Goal: Task Accomplishment & Management: Manage account settings

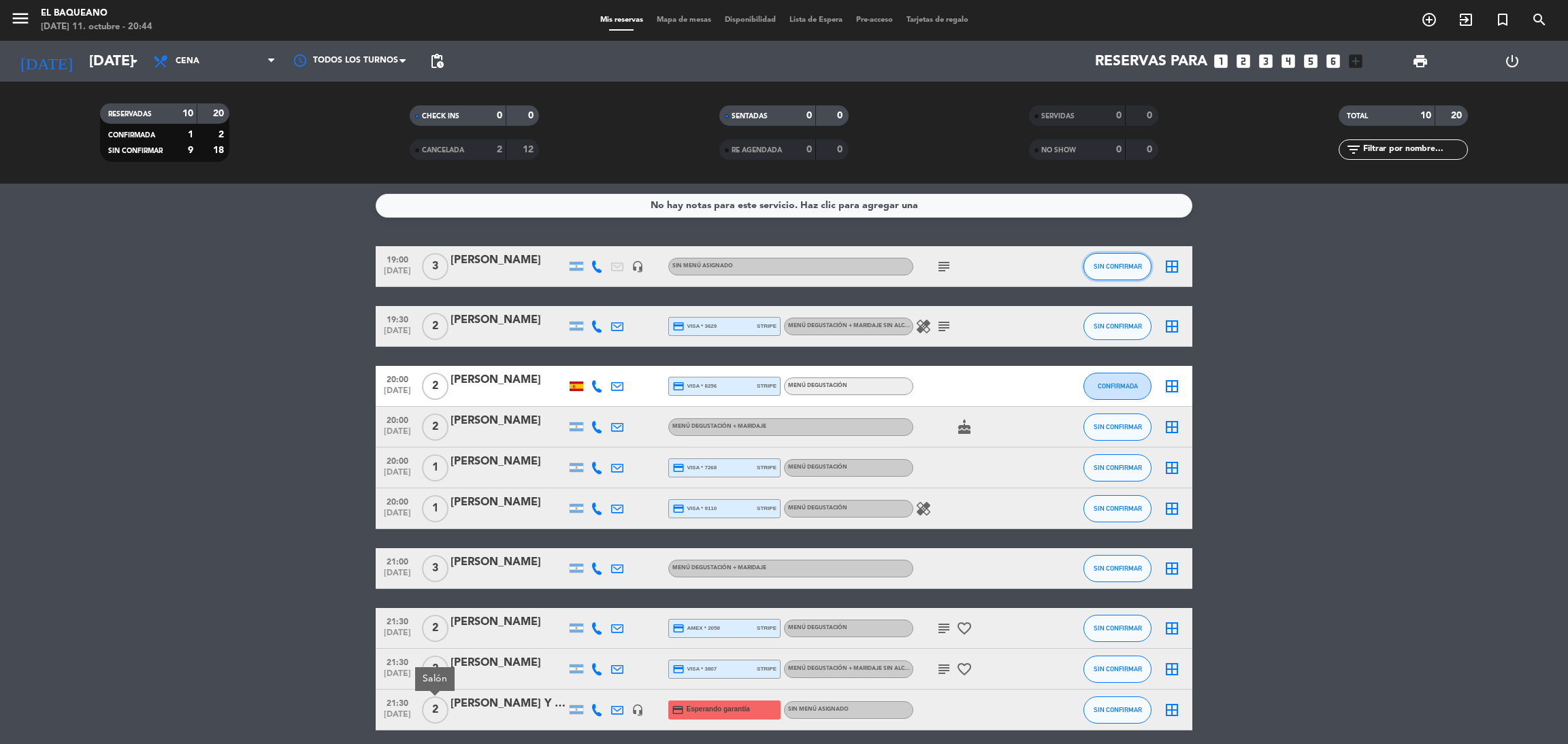
click at [1112, 264] on span "SIN CONFIRMAR" at bounding box center [1117, 266] width 49 height 8
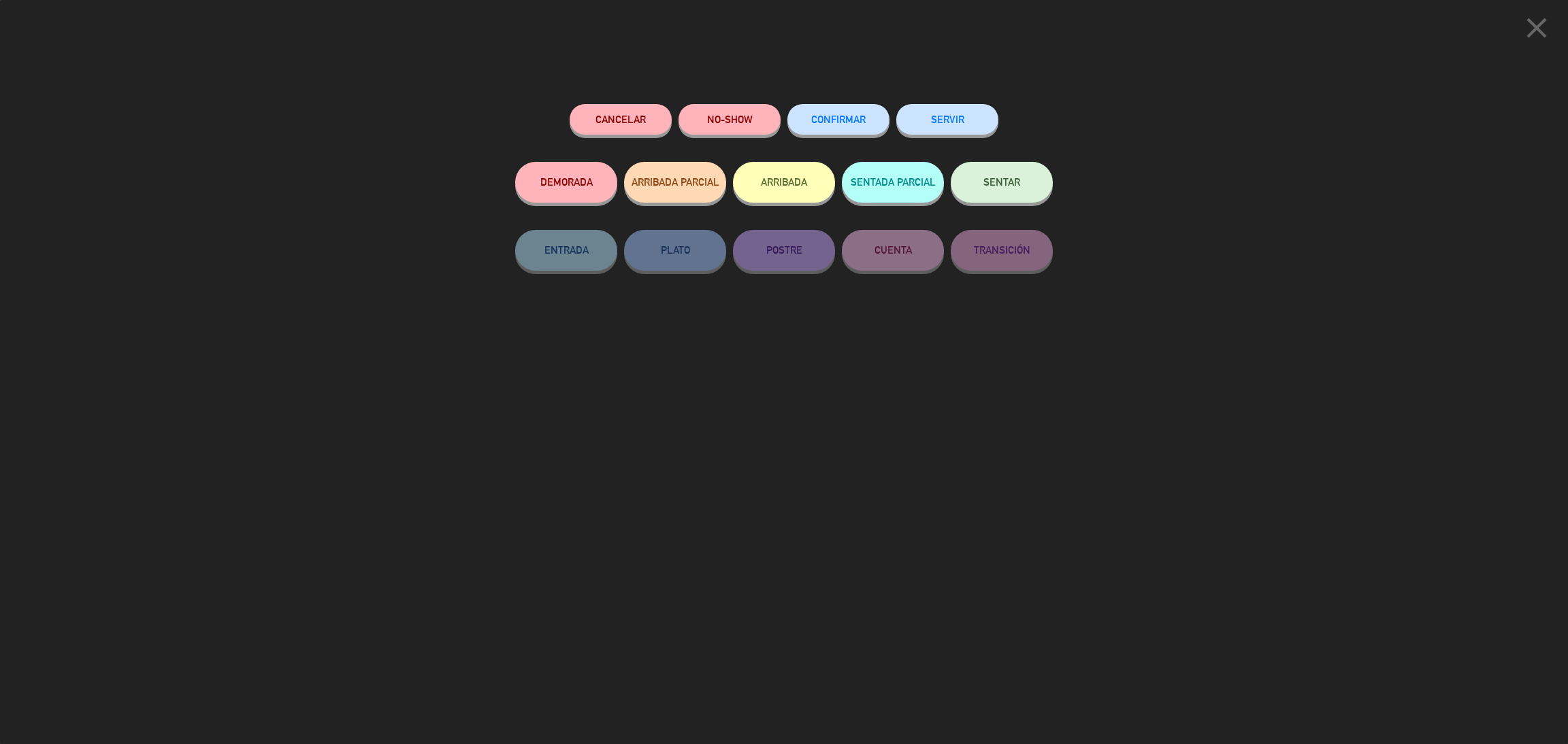
click at [959, 129] on button "SERVIR" at bounding box center [946, 119] width 102 height 30
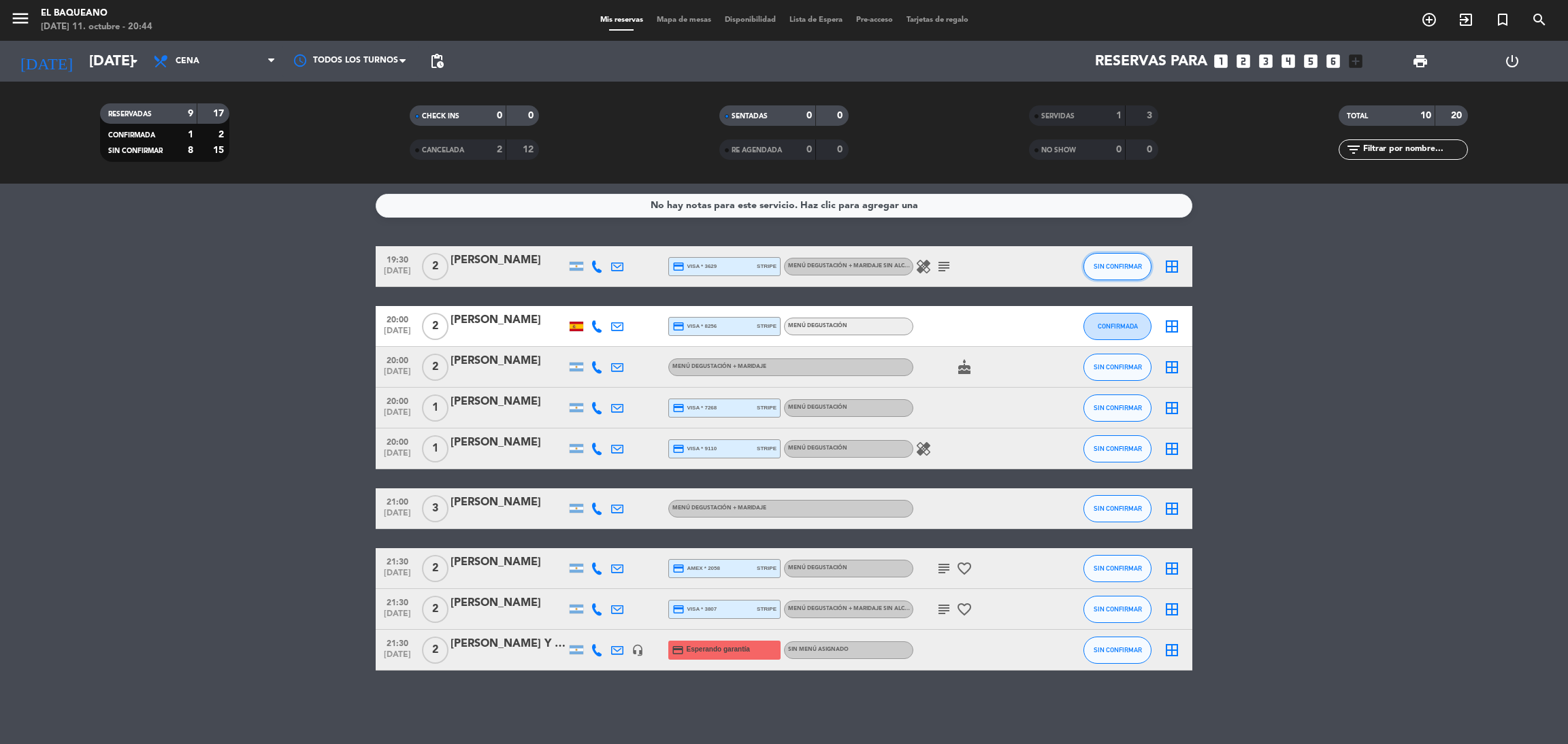
click at [1124, 273] on button "SIN CONFIRMAR" at bounding box center [1117, 266] width 68 height 28
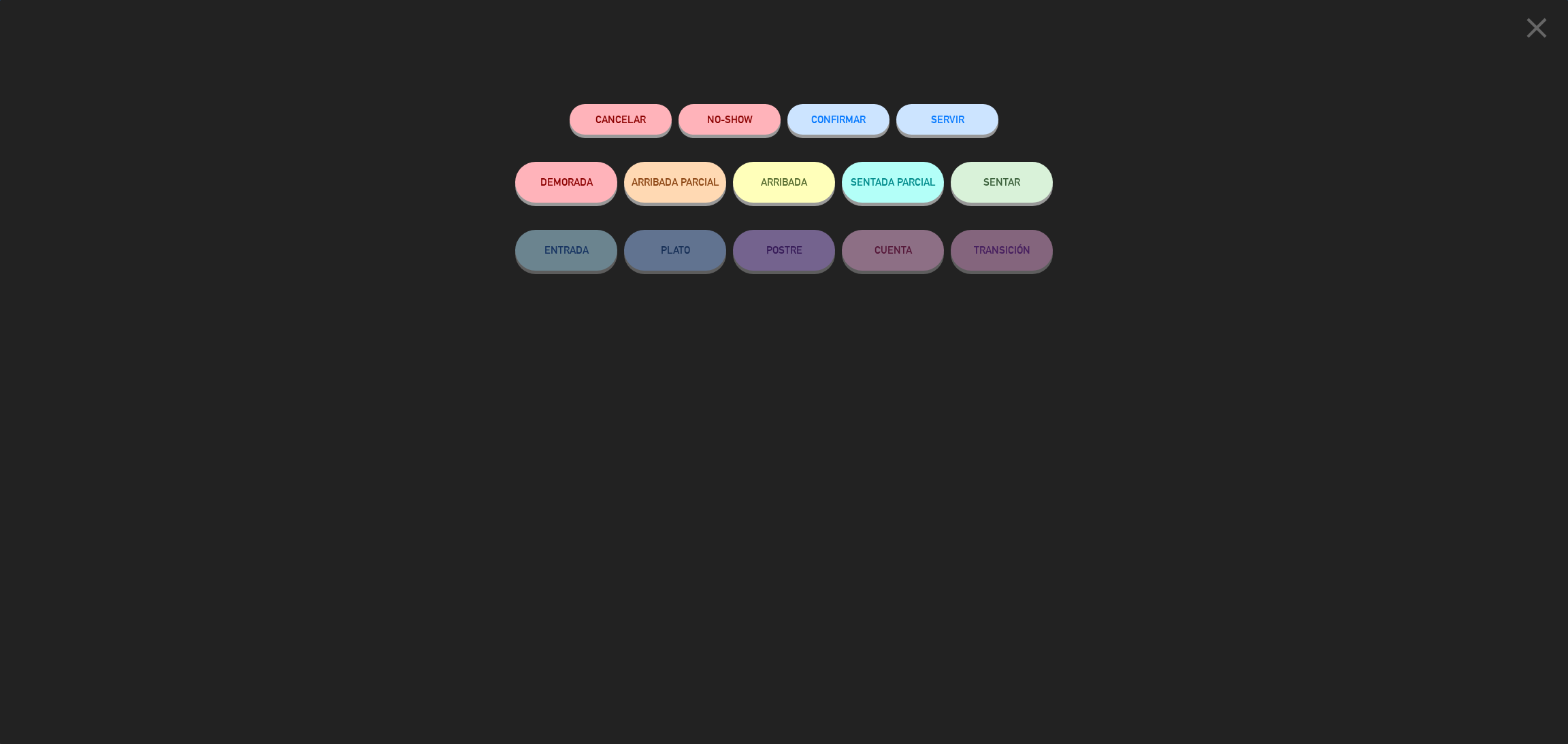
click at [979, 126] on button "SERVIR" at bounding box center [946, 119] width 102 height 30
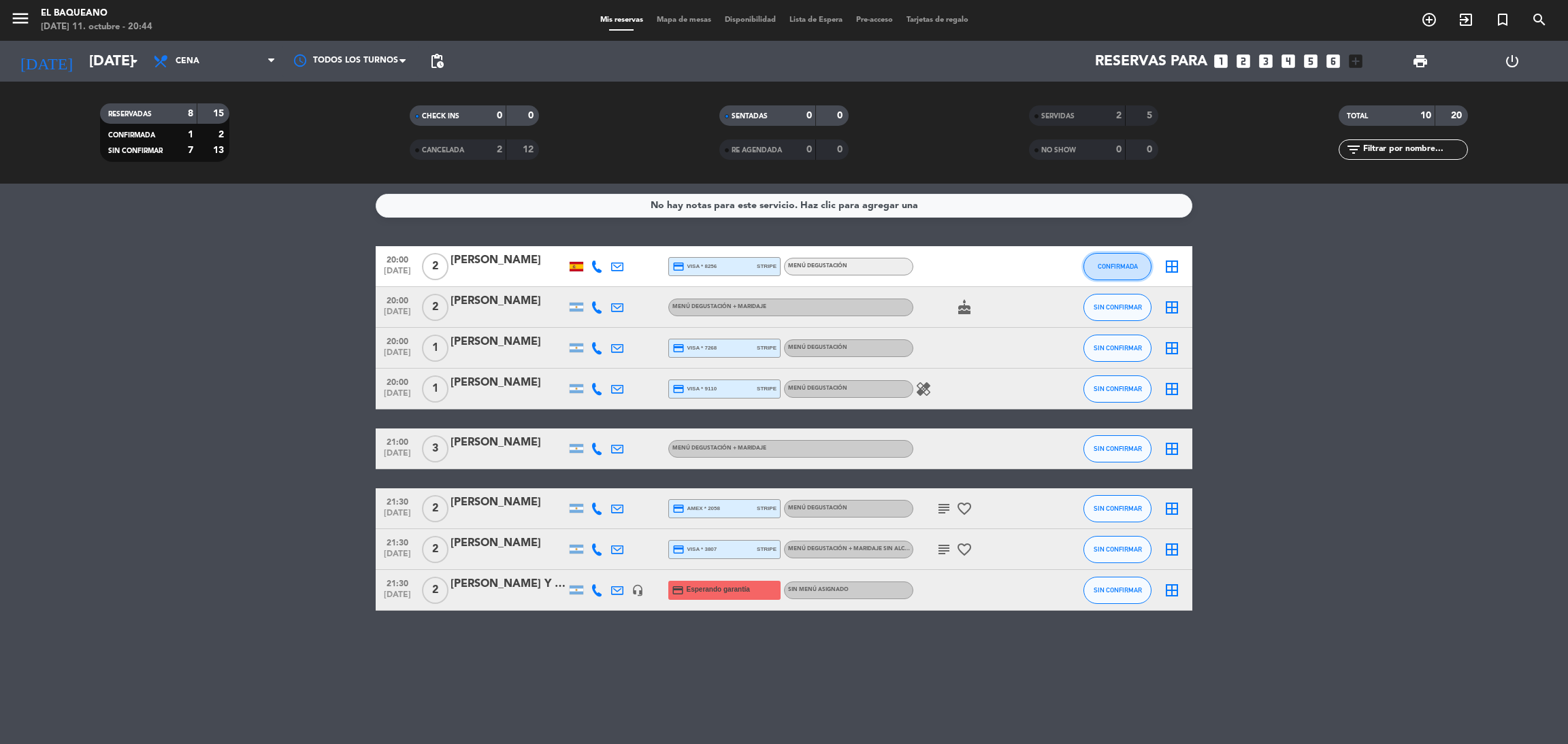
click at [1083, 264] on button "CONFIRMADA" at bounding box center [1117, 266] width 68 height 28
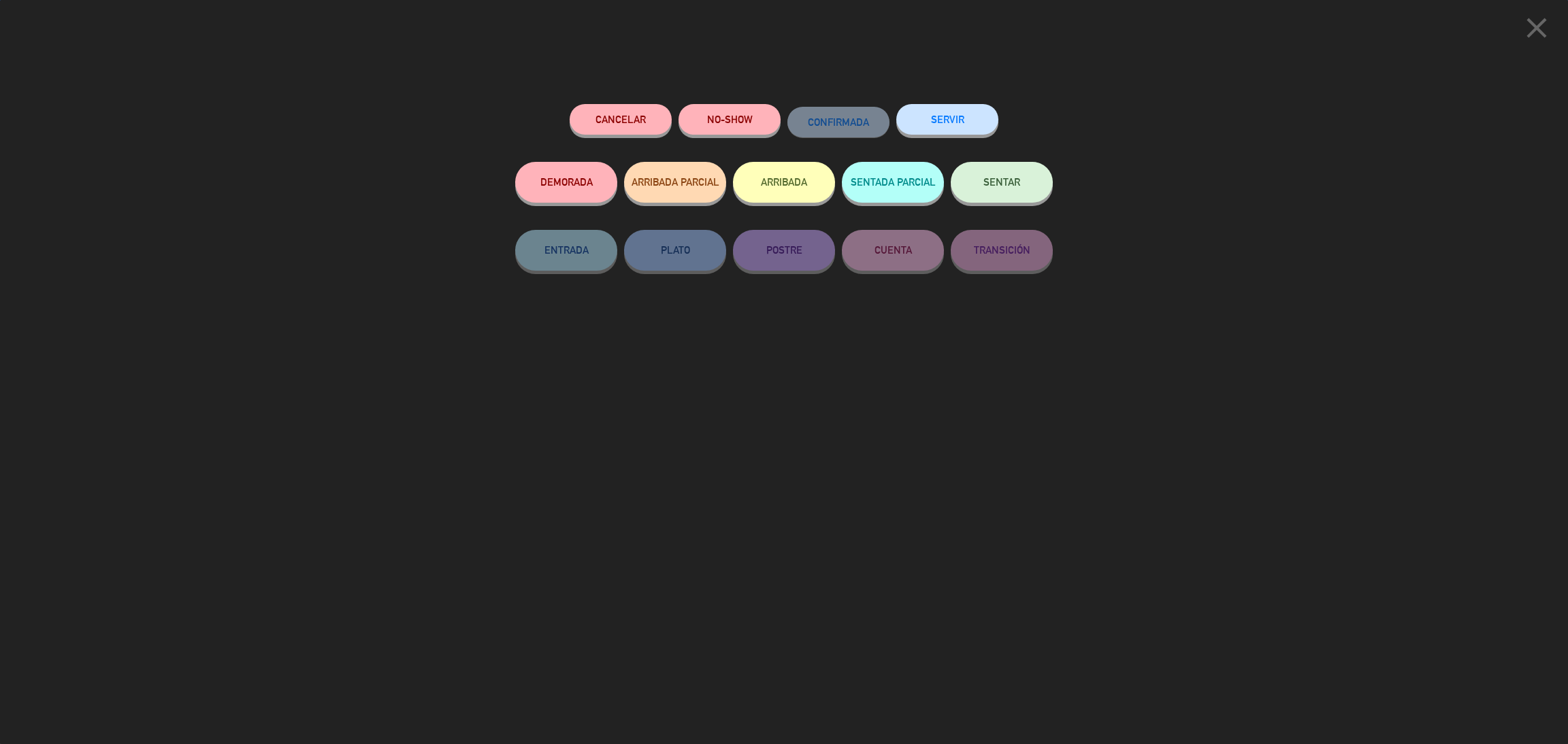
click at [934, 135] on div "SERVIR" at bounding box center [946, 132] width 102 height 58
click at [934, 127] on button "SERVIR" at bounding box center [946, 119] width 102 height 30
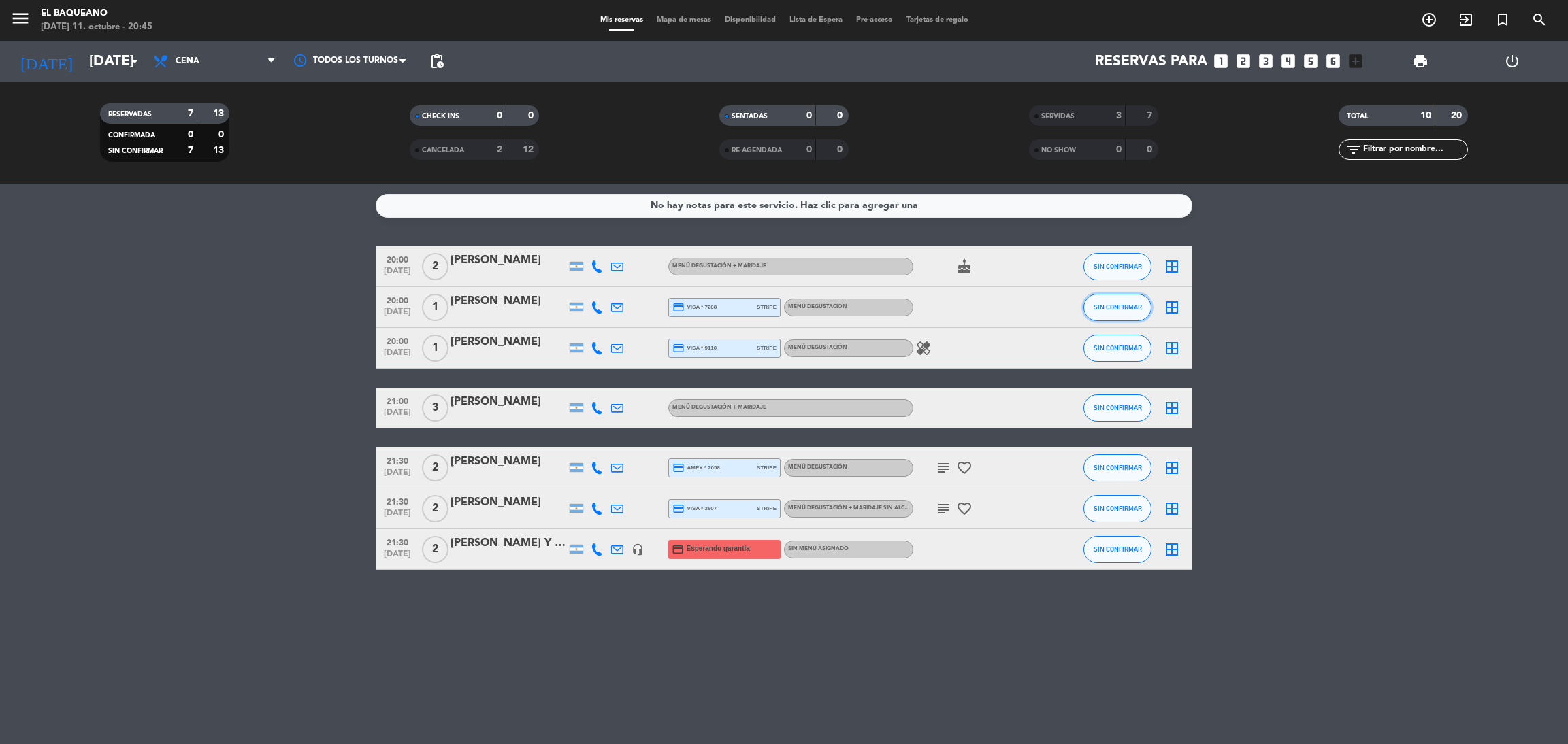
click at [1129, 306] on span "SIN CONFIRMAR" at bounding box center [1117, 307] width 49 height 8
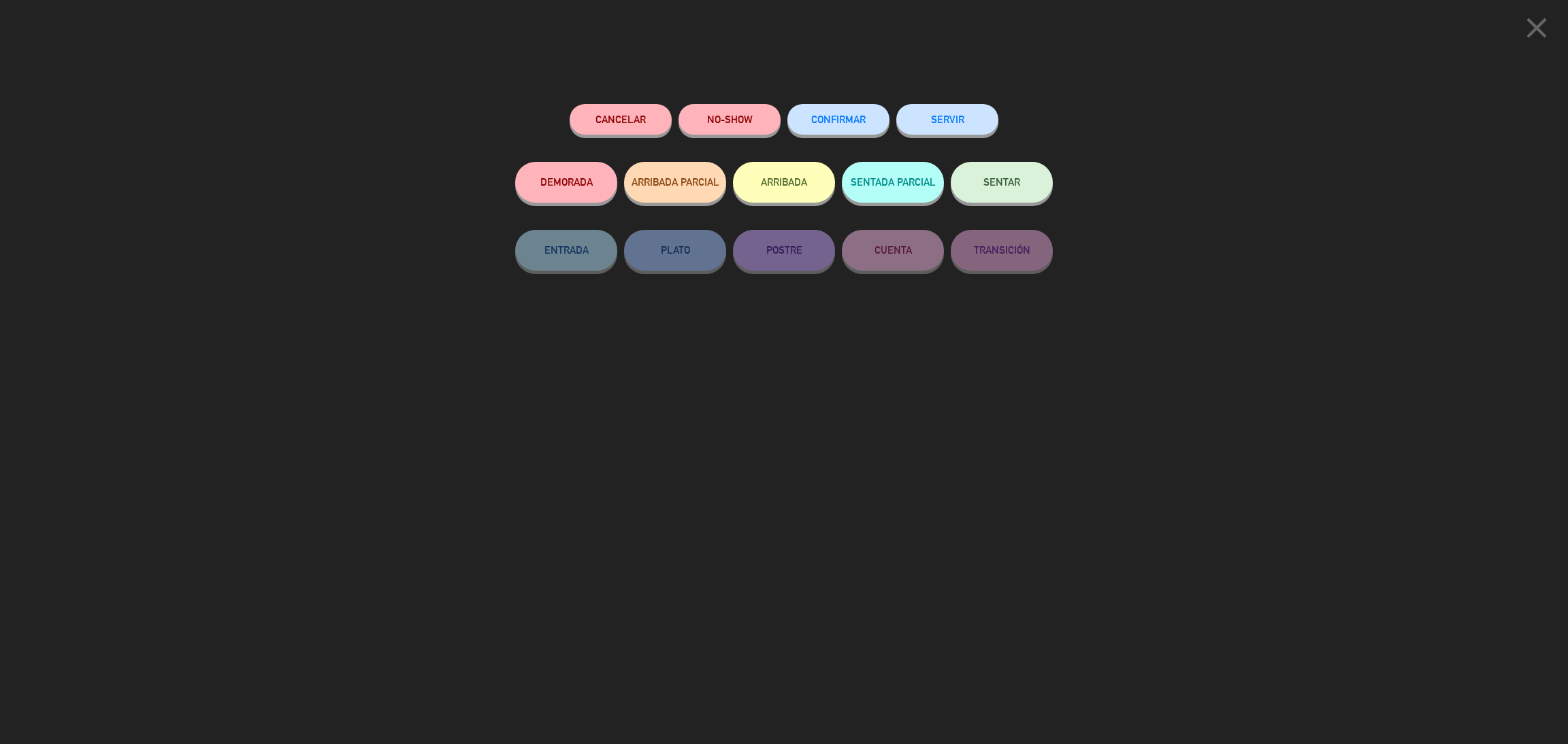
click at [917, 115] on button "SERVIR" at bounding box center [946, 119] width 102 height 30
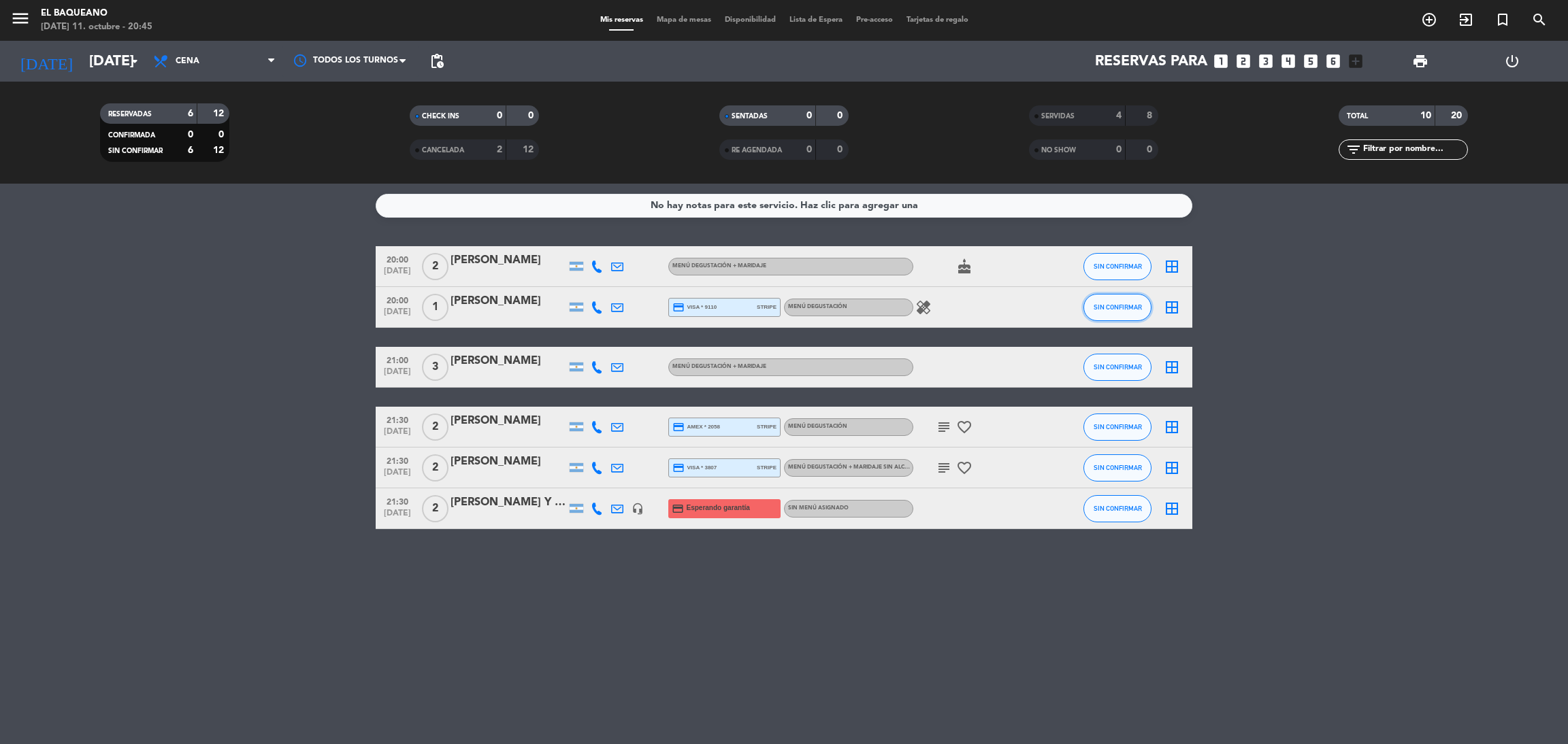
click at [1109, 311] on button "SIN CONFIRMAR" at bounding box center [1117, 307] width 68 height 28
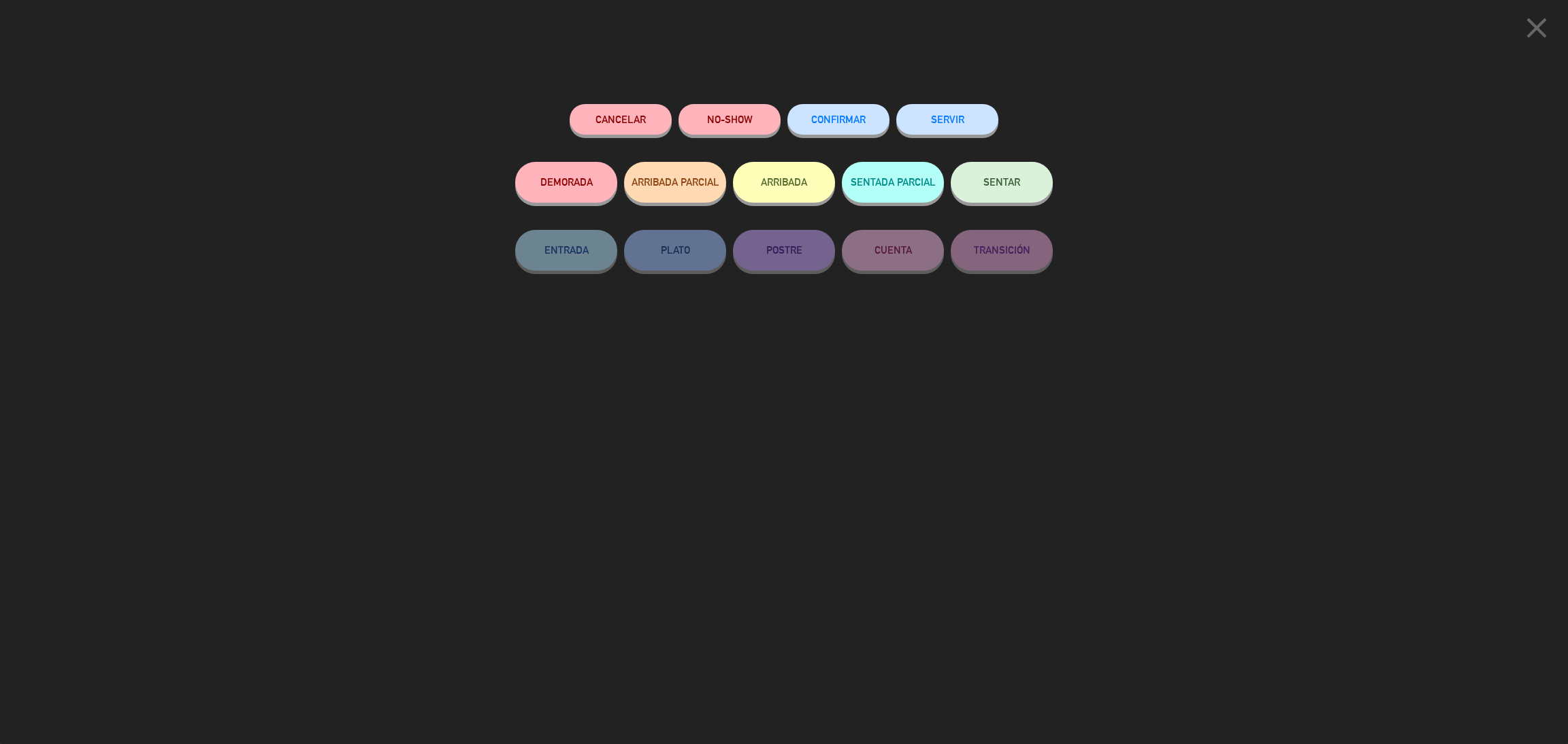
click at [983, 112] on button "SERVIR" at bounding box center [946, 119] width 102 height 30
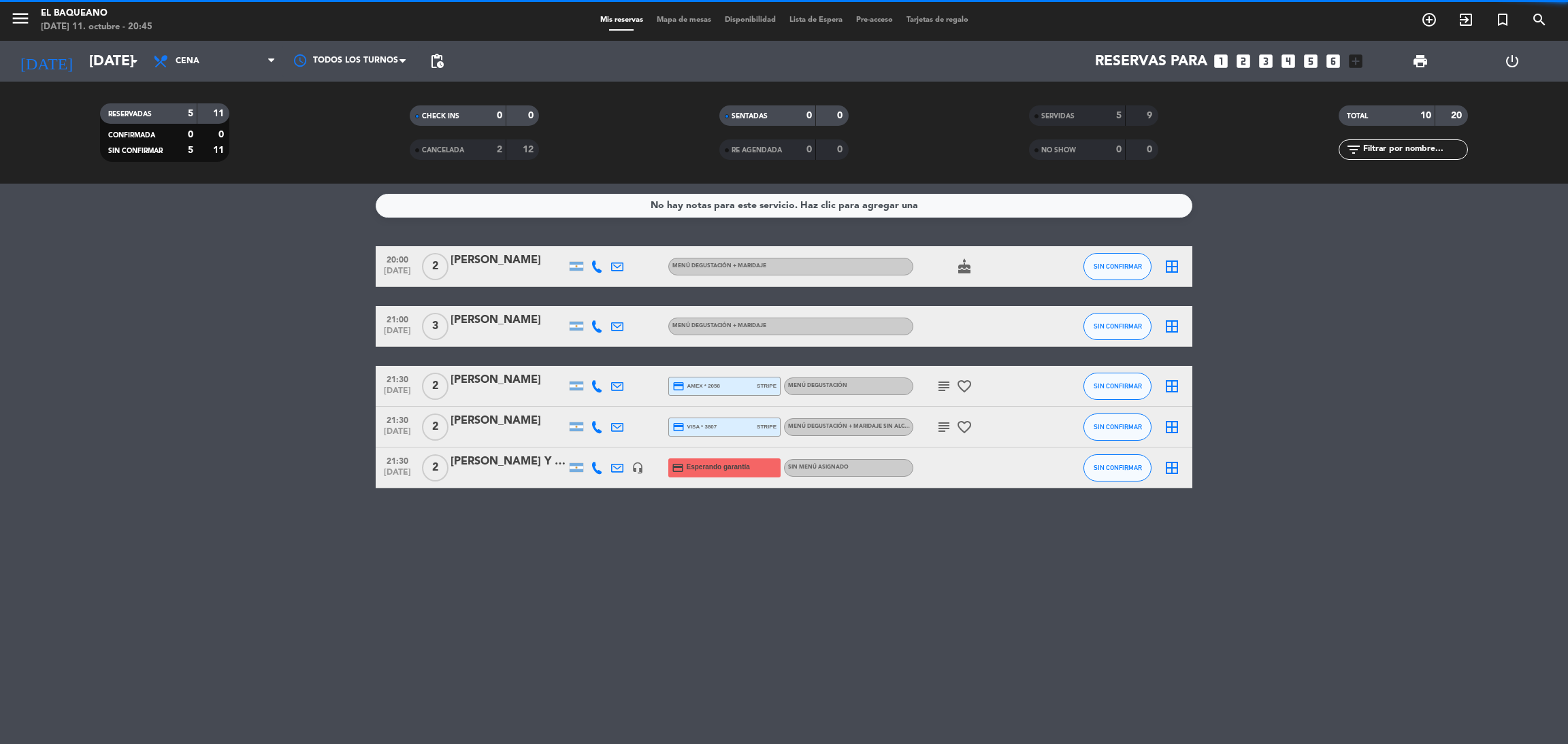
click at [1251, 334] on bookings-row "20:00 [DATE] 2 [PERSON_NAME] Menú degustación + maridaje cake SIN CONFIRMAR bor…" at bounding box center [784, 367] width 1568 height 242
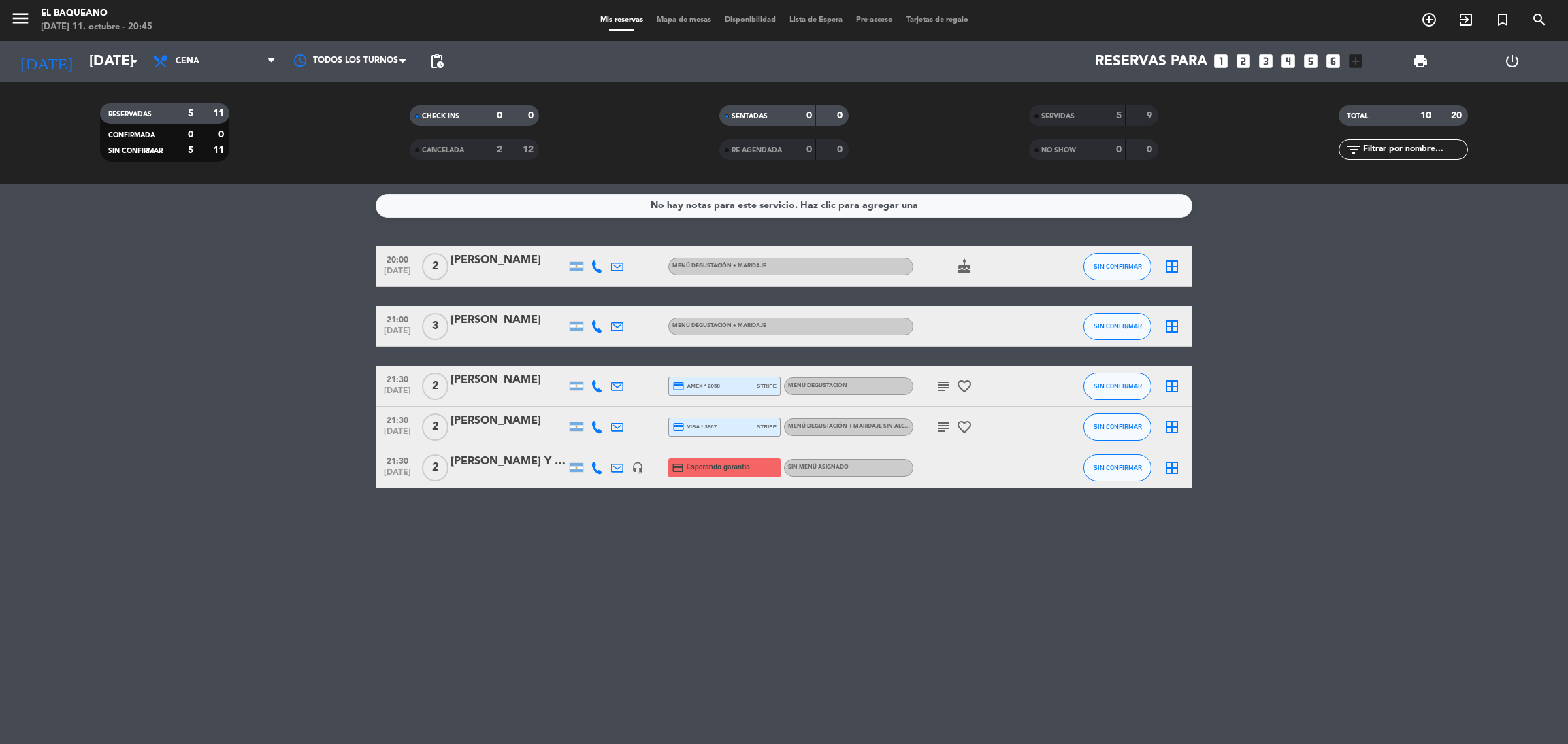
click at [1196, 197] on service-notes "No hay notas para este servicio. Haz clic para agregar una" at bounding box center [784, 206] width 1568 height 24
click at [1137, 264] on span "SIN CONFIRMAR" at bounding box center [1117, 266] width 49 height 8
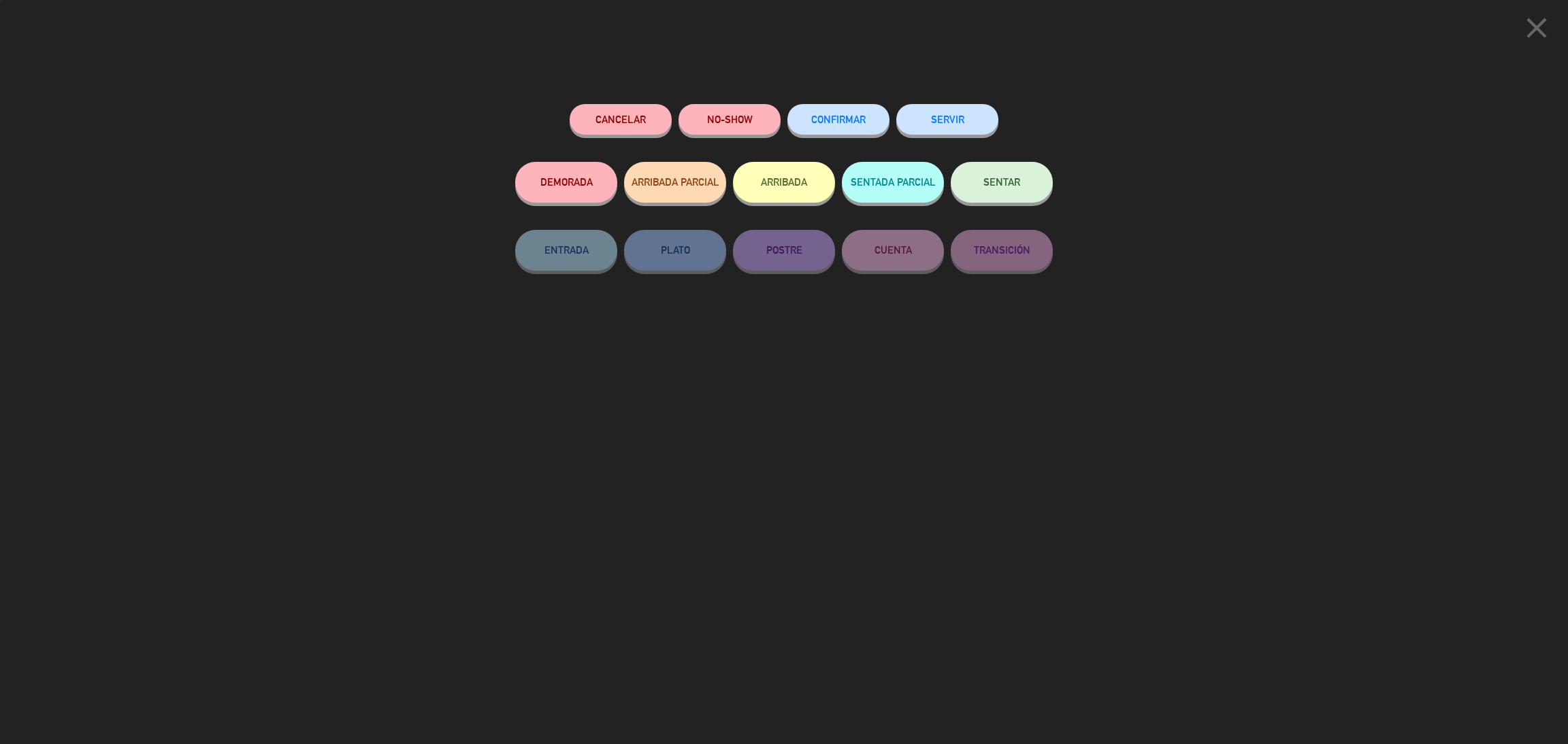
click at [950, 126] on button "SERVIR" at bounding box center [946, 119] width 102 height 30
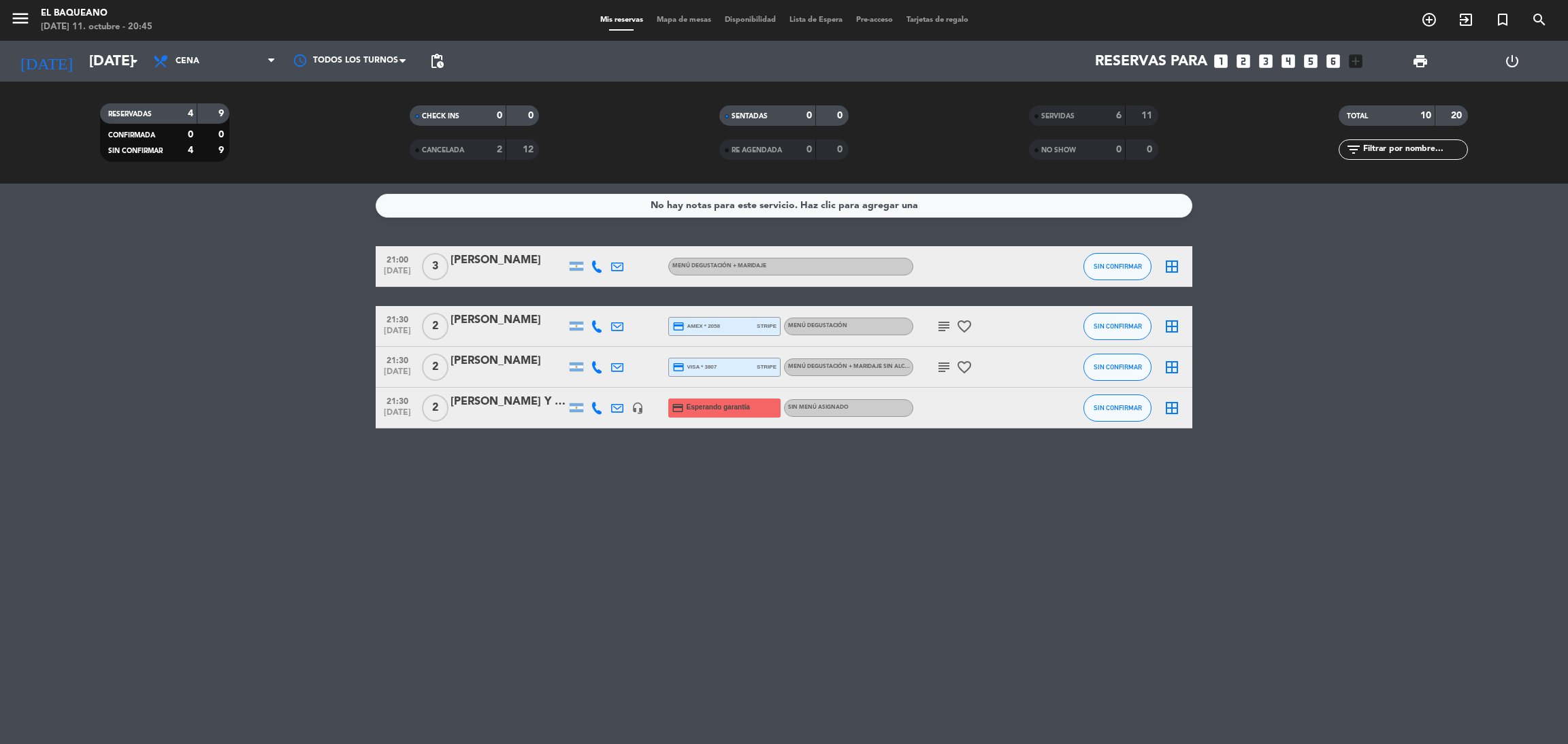
click at [1244, 440] on div "No hay notas para este servicio. Haz clic para agregar una 21:00 [DATE] 3 [PERS…" at bounding box center [784, 463] width 1568 height 560
click at [1242, 440] on div "No hay notas para este servicio. Haz clic para agregar una 21:00 [DATE] 3 [PERS…" at bounding box center [784, 463] width 1568 height 560
click at [822, 16] on span "Lista de Espera" at bounding box center [816, 20] width 67 height 8
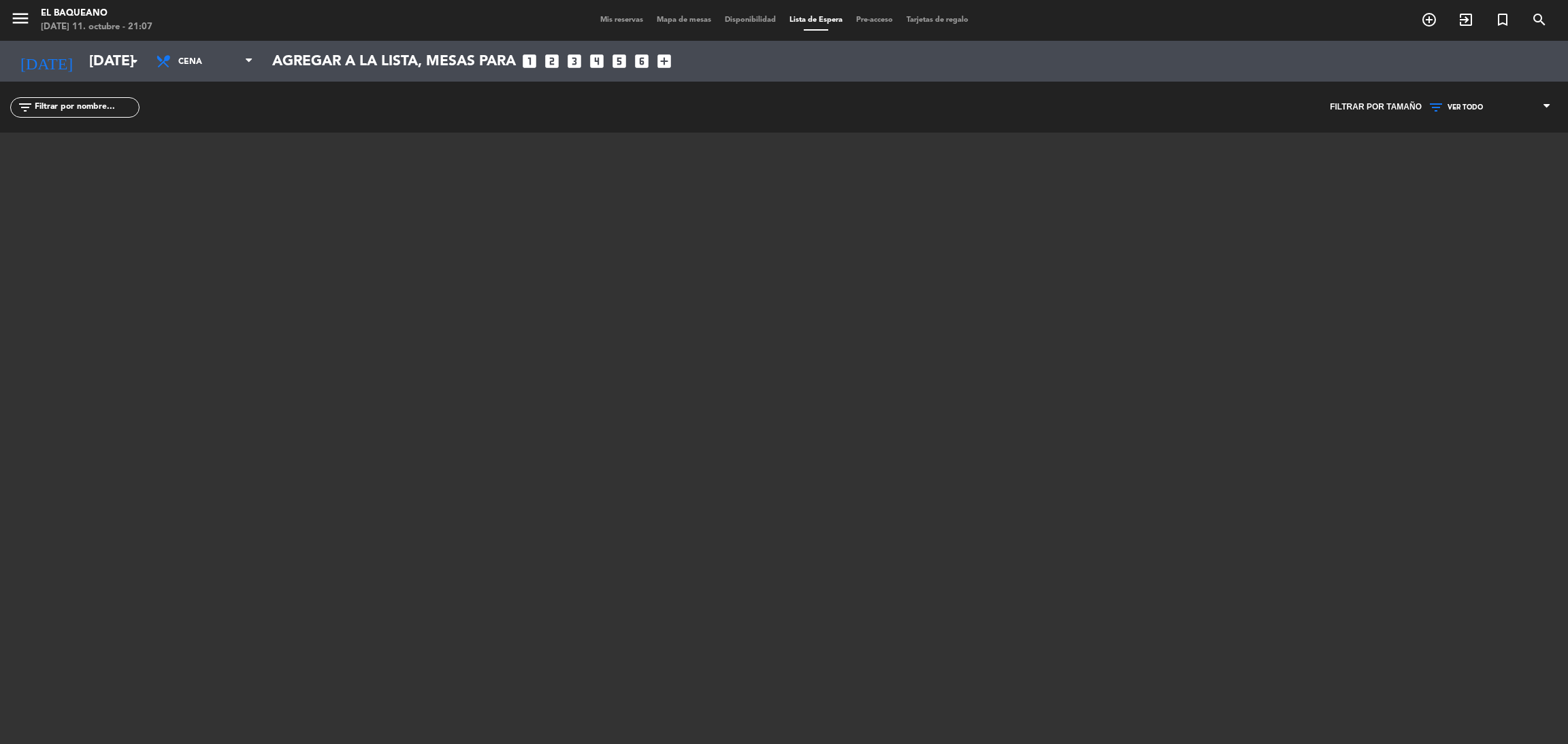
click at [628, 16] on span "Mis reservas" at bounding box center [621, 20] width 56 height 8
